Goal: Navigation & Orientation: Find specific page/section

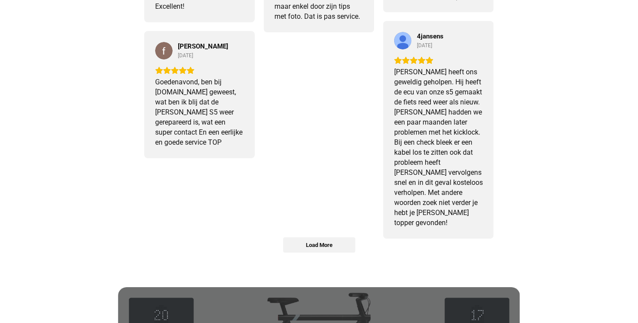
scroll to position [995, 0]
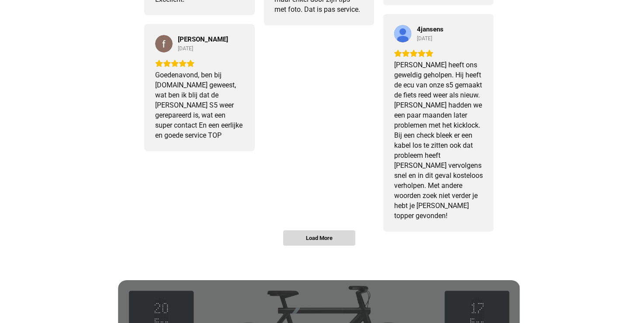
click at [313, 241] on span "Load More" at bounding box center [319, 237] width 27 height 7
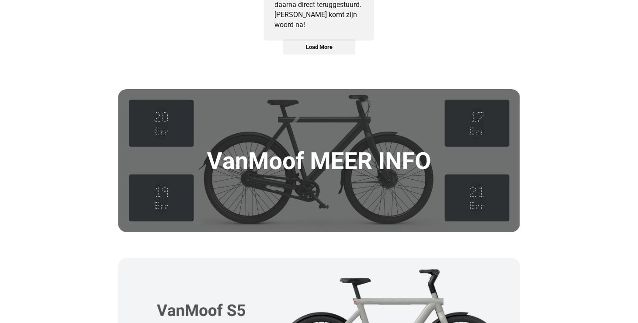
scroll to position [1539, 0]
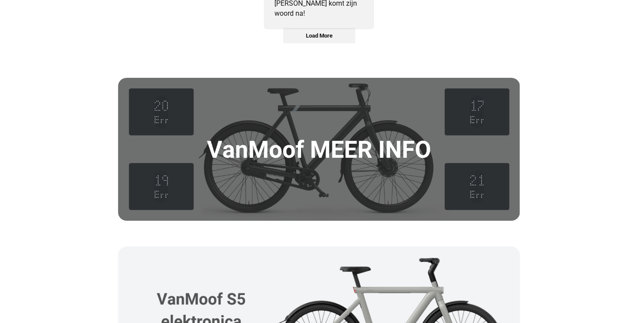
click at [354, 153] on img at bounding box center [319, 149] width 402 height 143
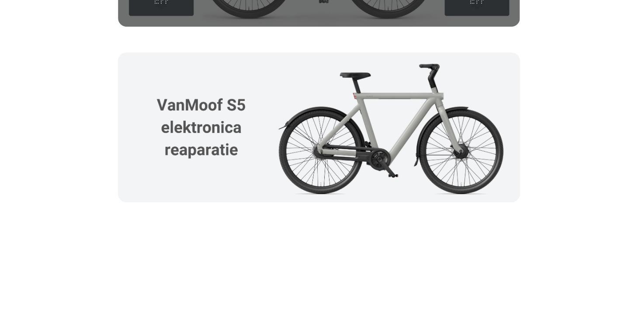
scroll to position [1744, 0]
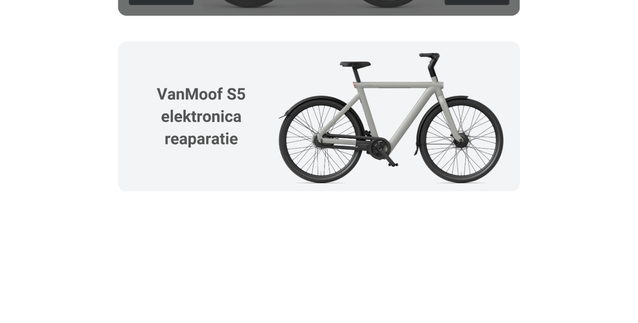
click at [290, 123] on img at bounding box center [319, 116] width 402 height 149
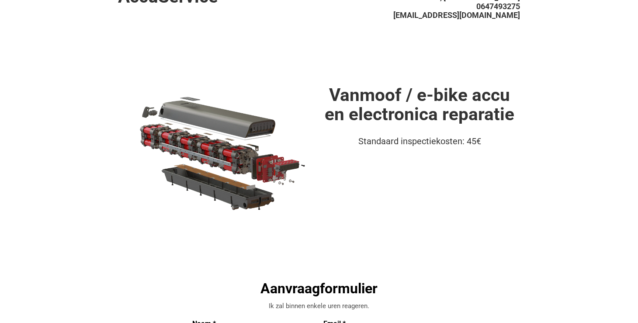
scroll to position [0, 0]
